Goal: Check status: Check status

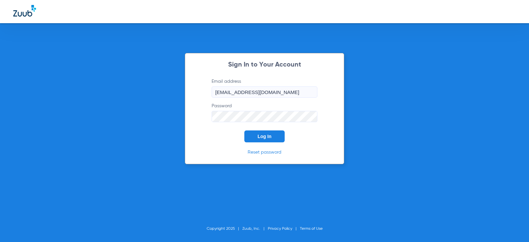
click at [256, 140] on button "Log In" at bounding box center [265, 136] width 40 height 12
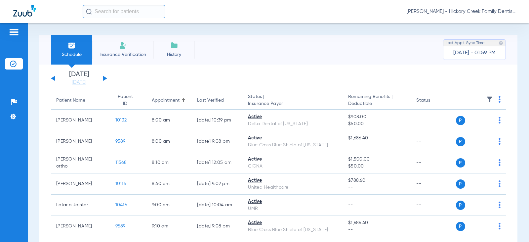
click at [104, 76] on button at bounding box center [105, 78] width 4 height 5
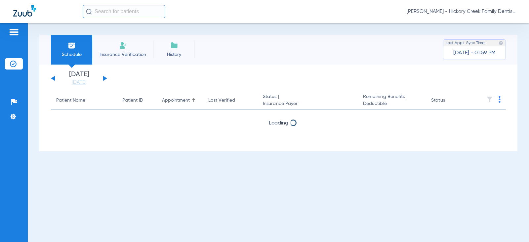
click at [105, 76] on div "[DATE] [DATE] [DATE] [DATE] [DATE] [DATE] [DATE] [DATE] [DATE] [DATE] [DATE] [D…" at bounding box center [79, 78] width 56 height 15
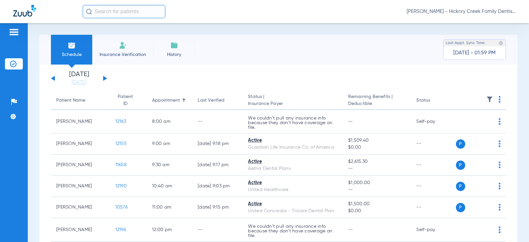
click at [105, 76] on div "[DATE] [DATE] [DATE] [DATE] [DATE] [DATE] [DATE] [DATE] [DATE] [DATE] [DATE] [D…" at bounding box center [79, 78] width 56 height 15
click at [106, 79] on button at bounding box center [105, 78] width 4 height 5
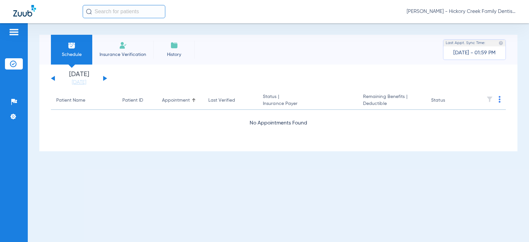
click at [106, 79] on button at bounding box center [105, 78] width 4 height 5
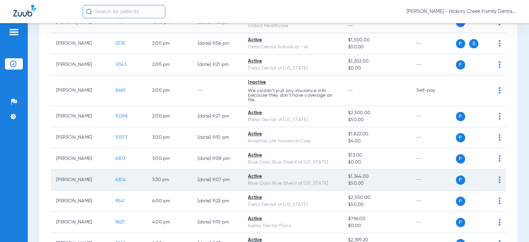
scroll to position [361, 0]
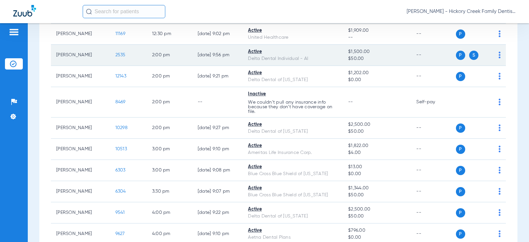
click at [116, 53] on span "2535" at bounding box center [120, 55] width 10 height 5
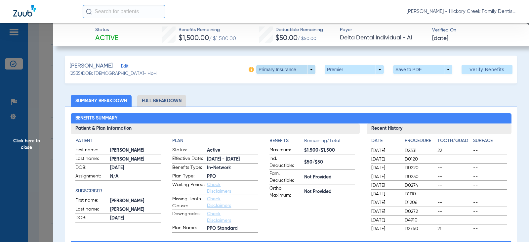
click at [307, 69] on span at bounding box center [285, 69] width 59 height 9
click at [275, 99] on button "Secondary Insurance" at bounding box center [279, 95] width 54 height 13
click at [32, 141] on span "Click here to close" at bounding box center [26, 144] width 53 height 242
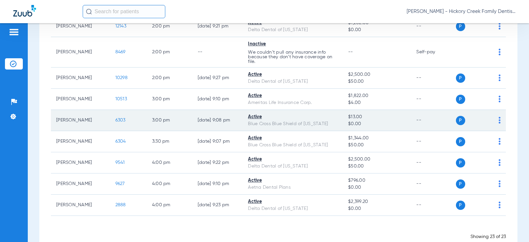
scroll to position [427, 0]
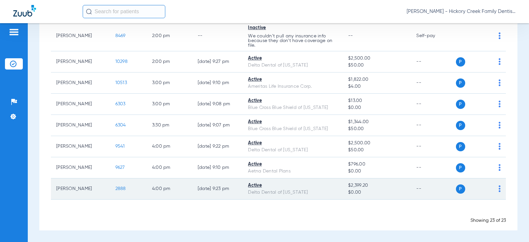
click at [114, 186] on td "2888" at bounding box center [128, 188] width 37 height 21
